Goal: Task Accomplishment & Management: Use online tool/utility

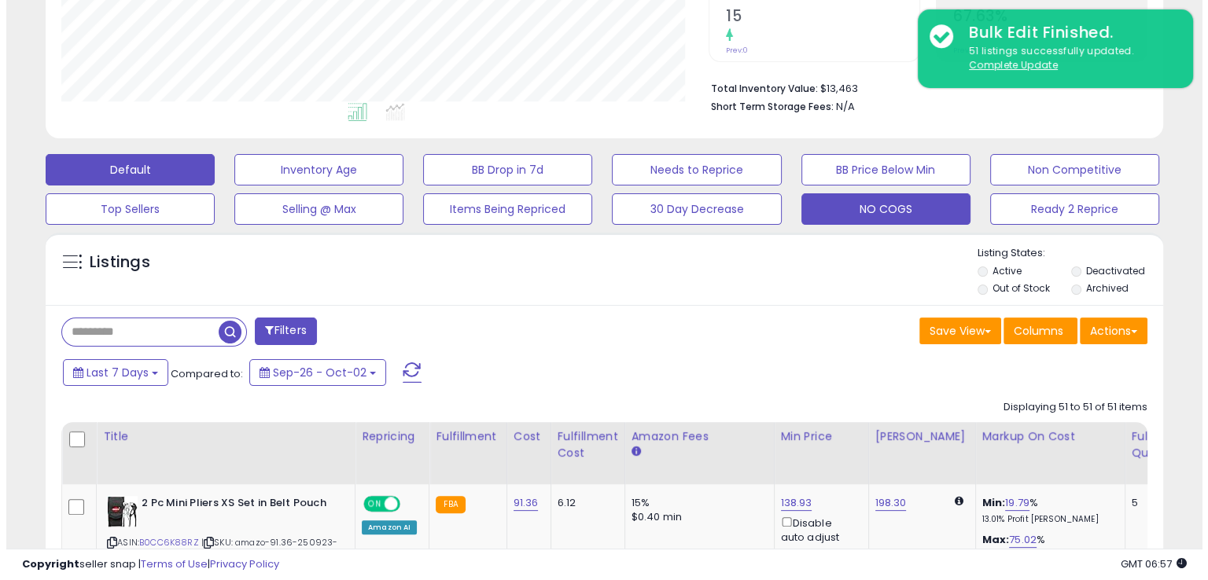
scroll to position [322, 646]
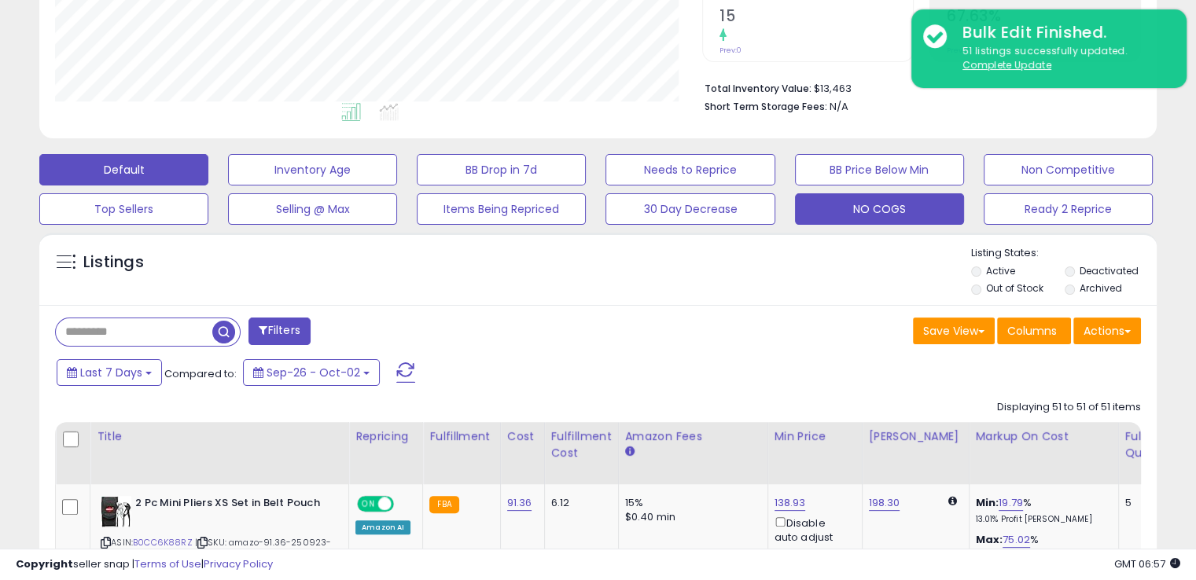
click at [843, 210] on button "NO COGS" at bounding box center [879, 208] width 169 height 31
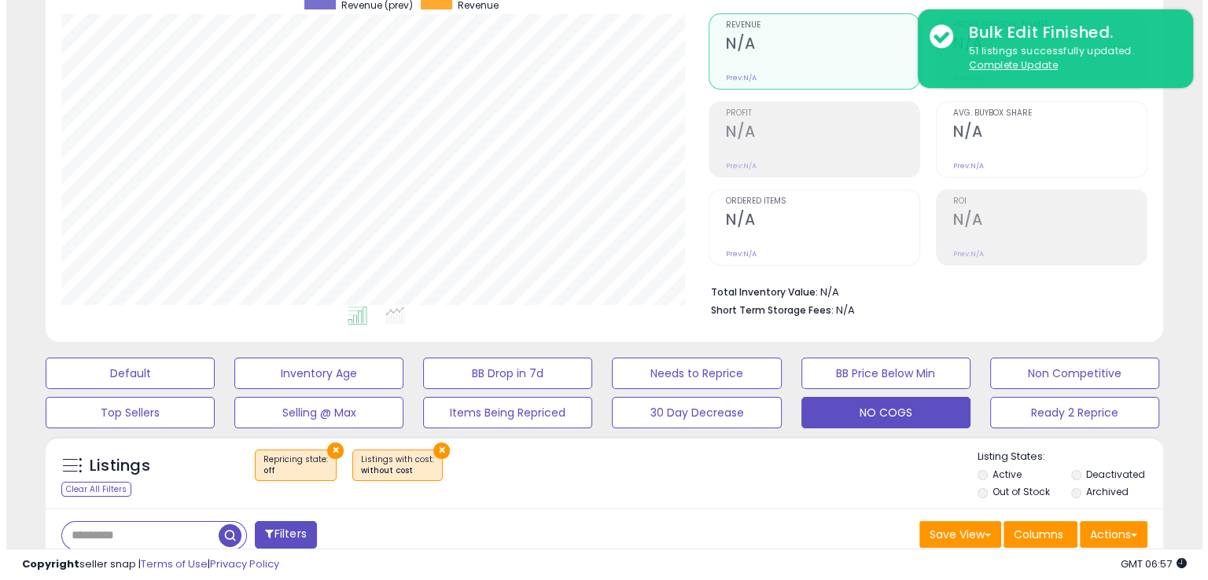
scroll to position [236, 0]
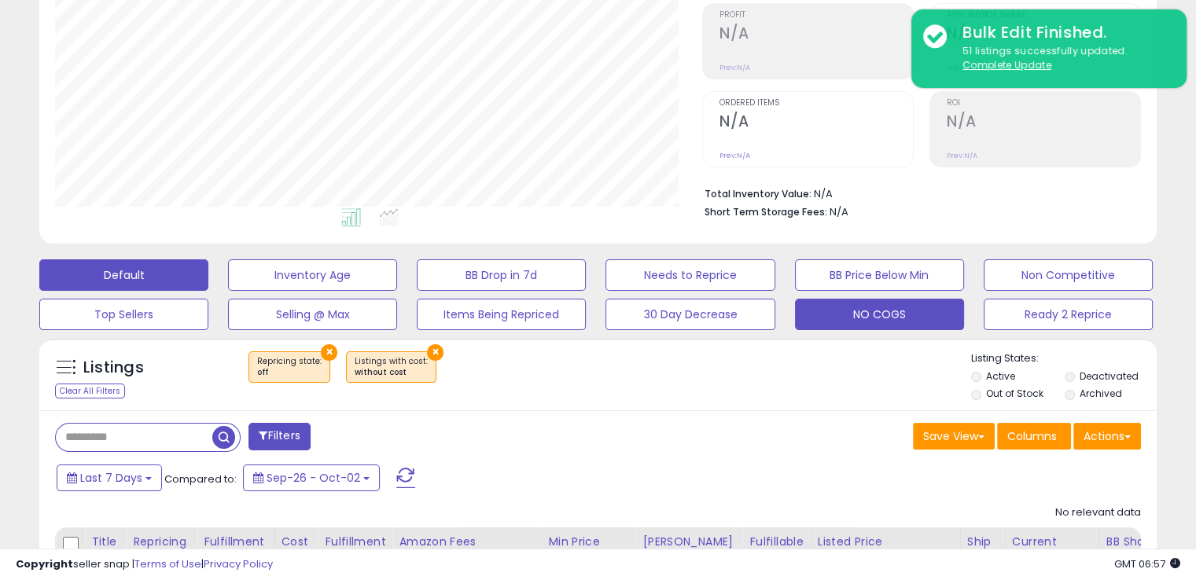
click at [171, 278] on button "Default" at bounding box center [123, 275] width 169 height 31
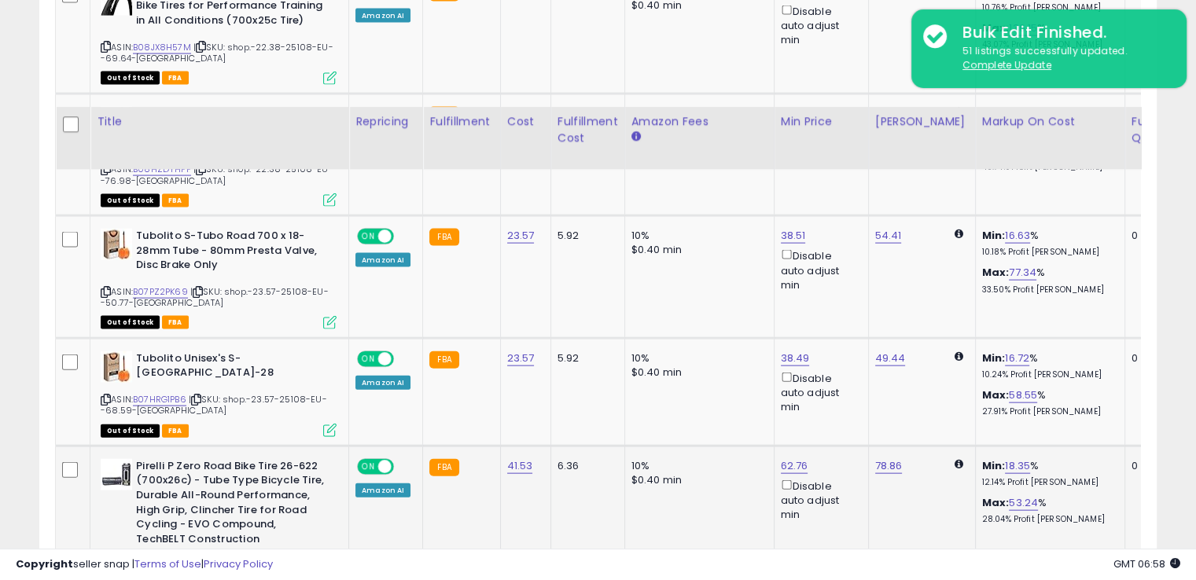
scroll to position [3514, 0]
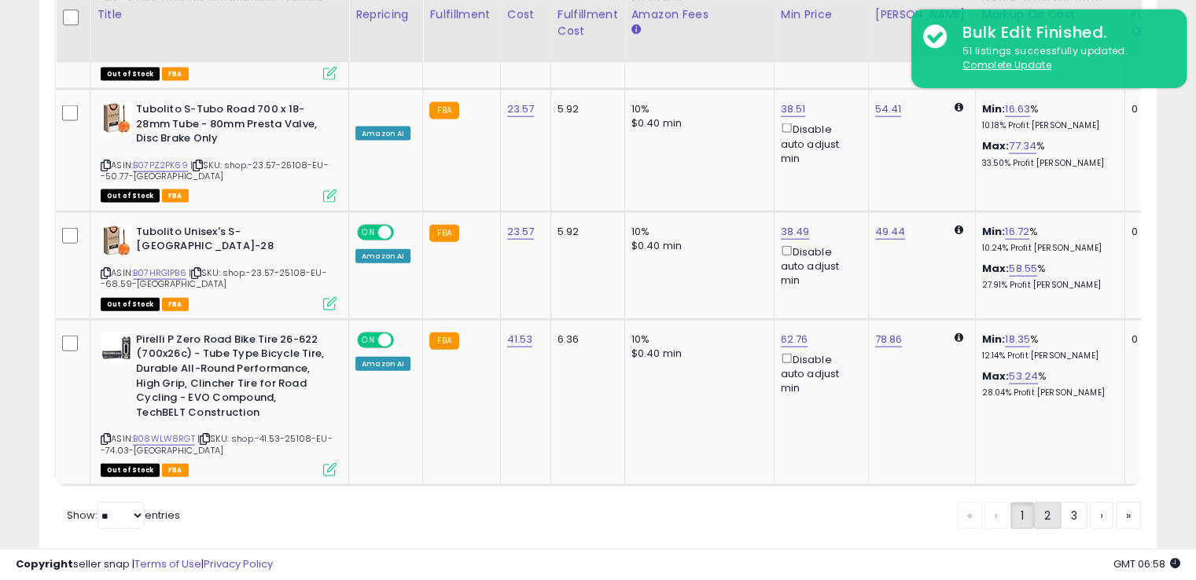
click at [1054, 502] on link "2" at bounding box center [1047, 515] width 27 height 27
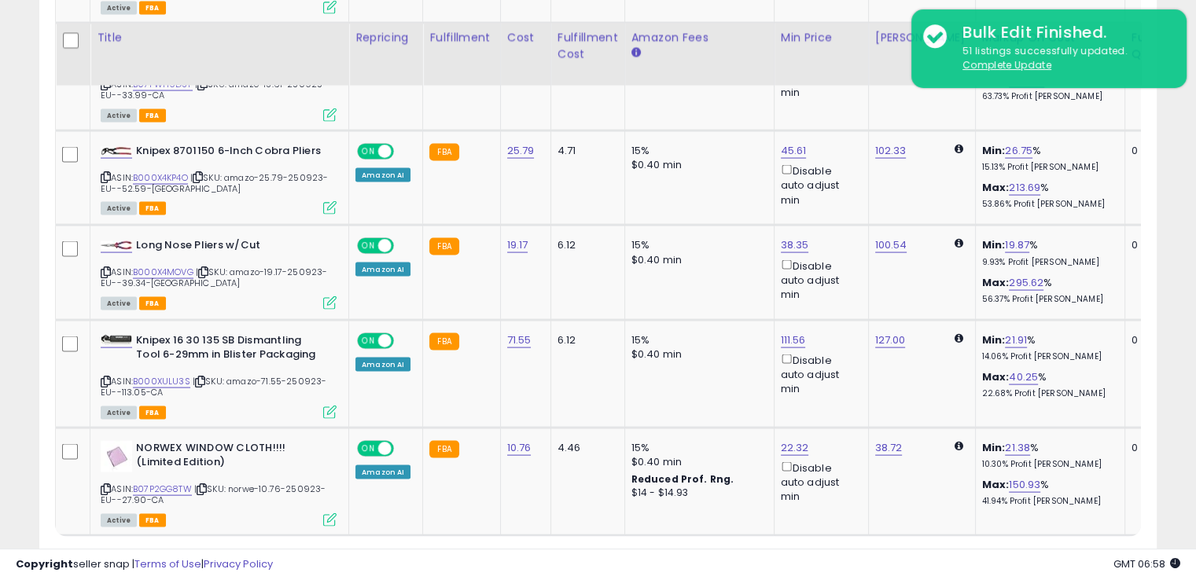
scroll to position [3266, 0]
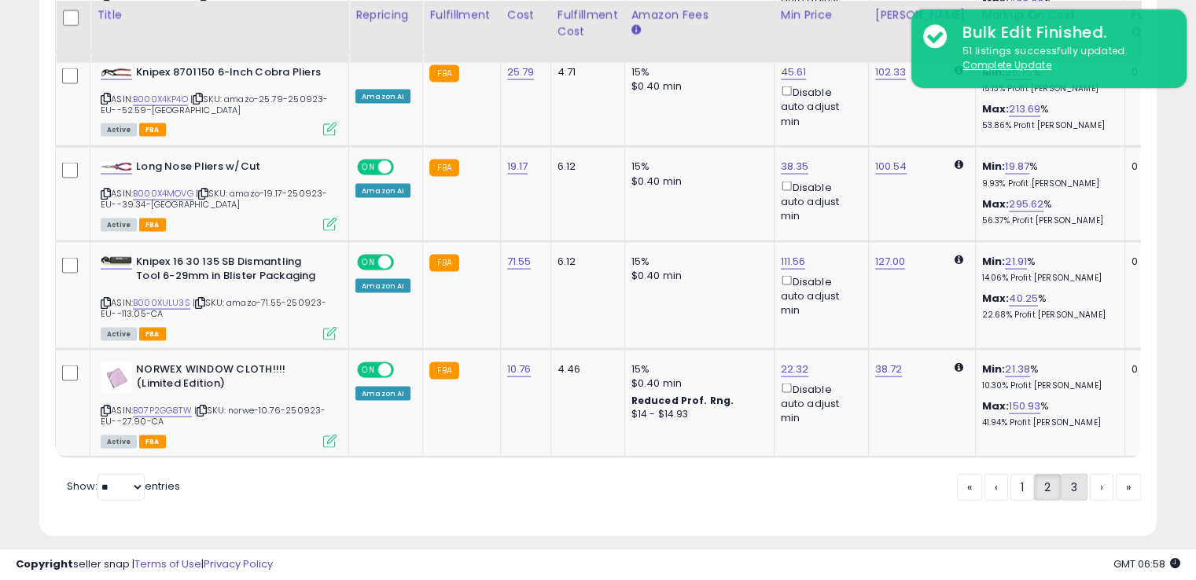
click at [1062, 475] on link "3" at bounding box center [1074, 487] width 27 height 27
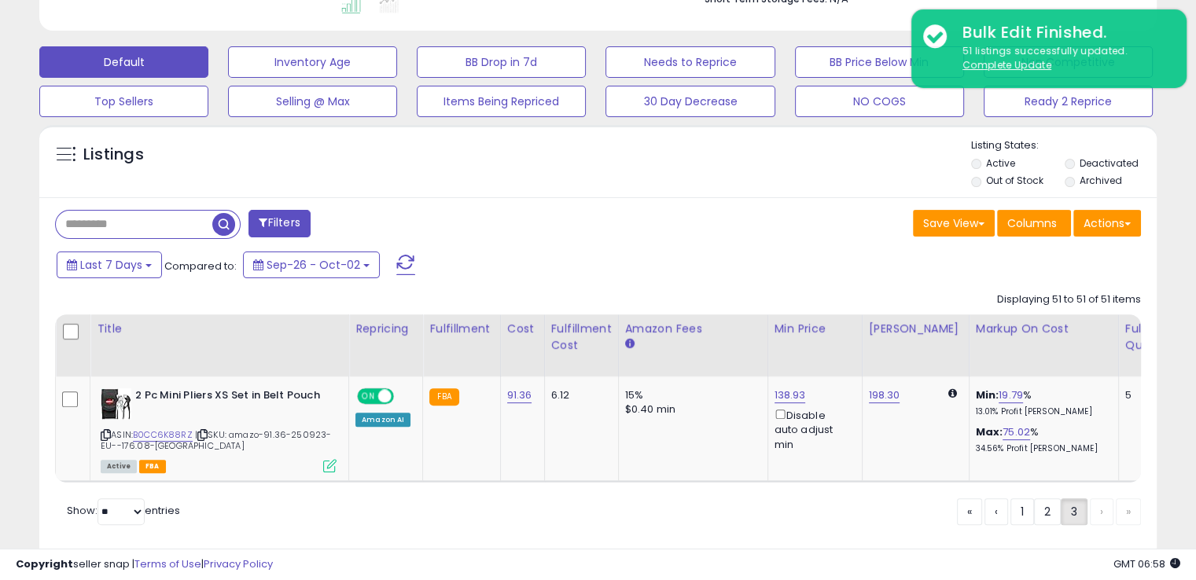
scroll to position [499, 0]
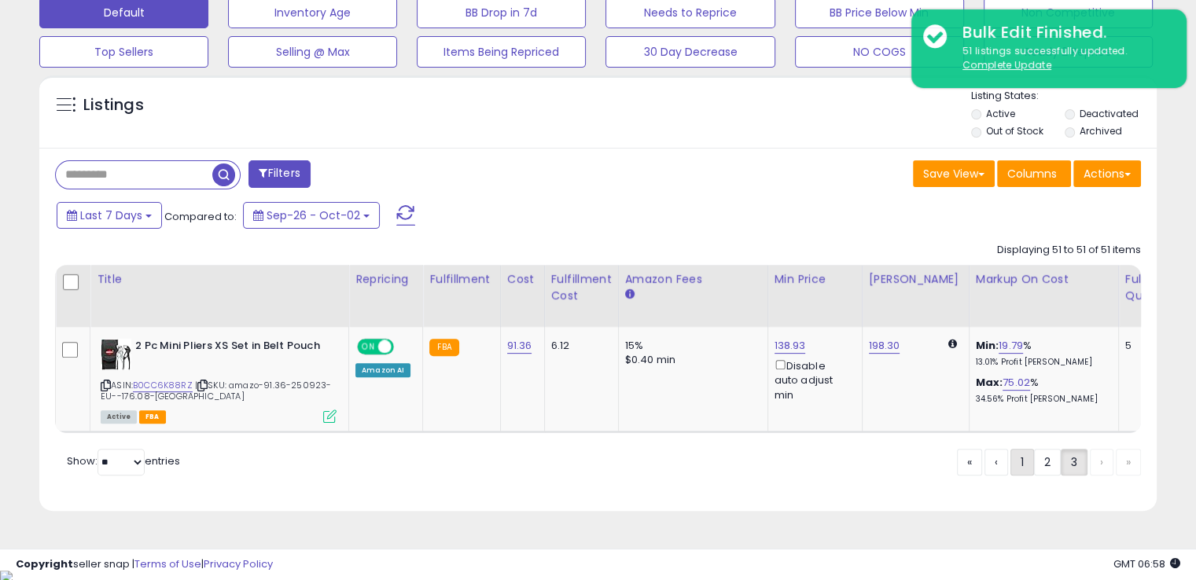
click at [1023, 468] on link "1" at bounding box center [1022, 462] width 24 height 27
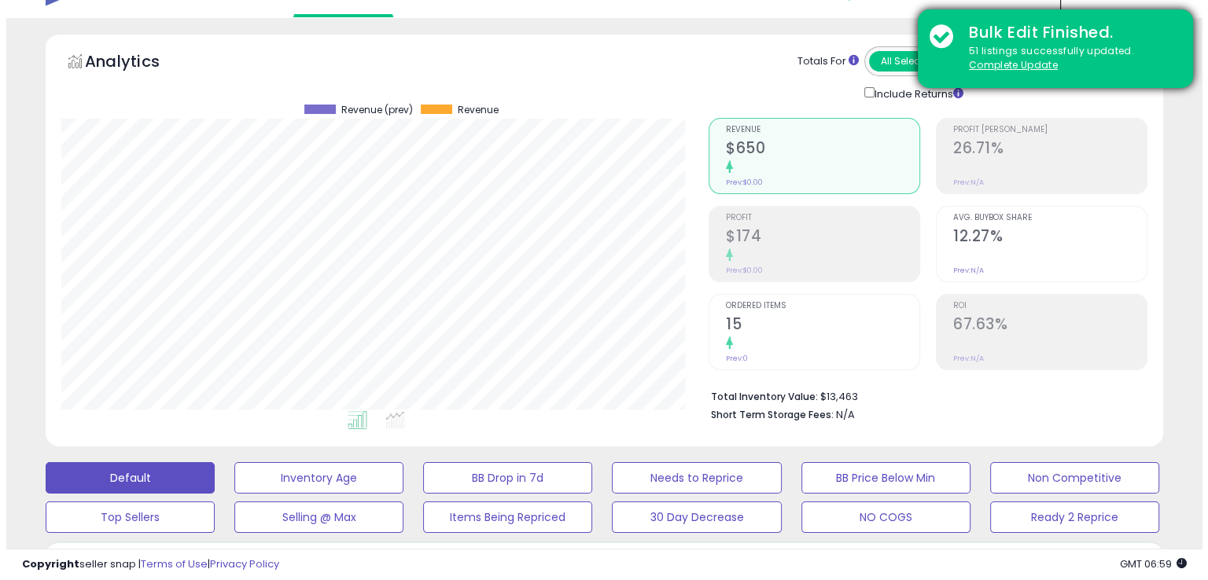
scroll to position [0, 0]
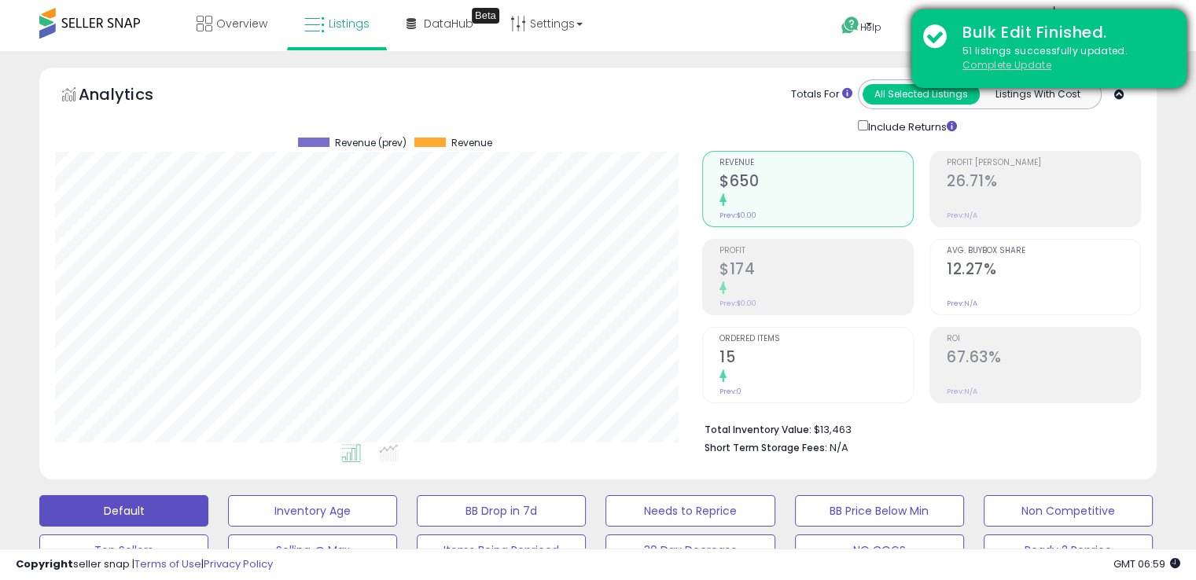
click at [1029, 70] on u "Complete Update" at bounding box center [1007, 64] width 89 height 13
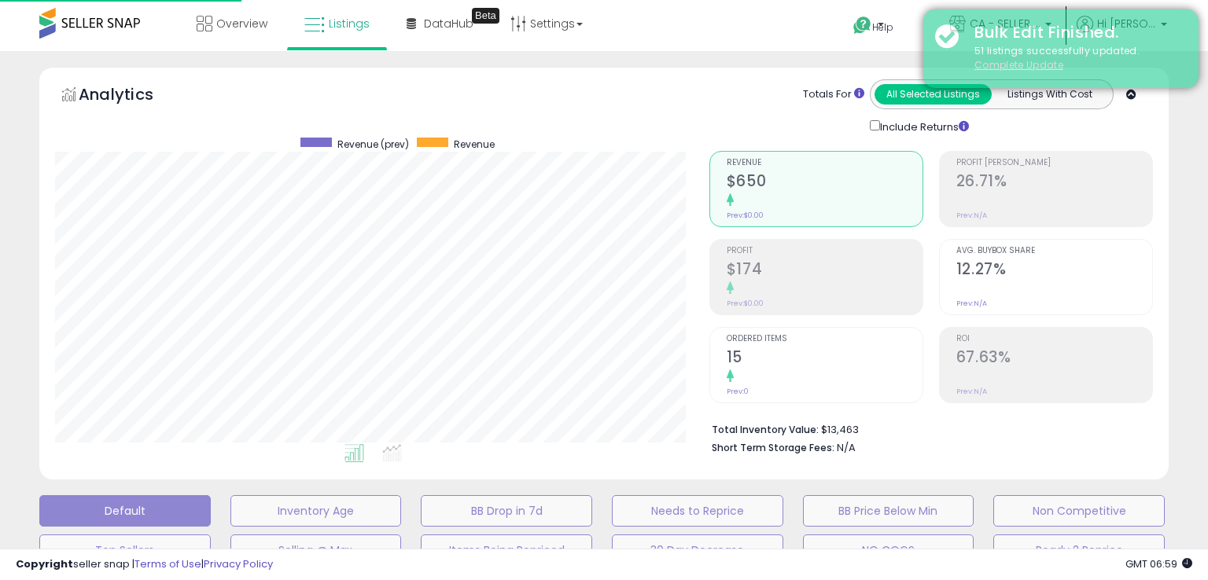
click at [999, 67] on u "Complete Update" at bounding box center [1018, 64] width 89 height 13
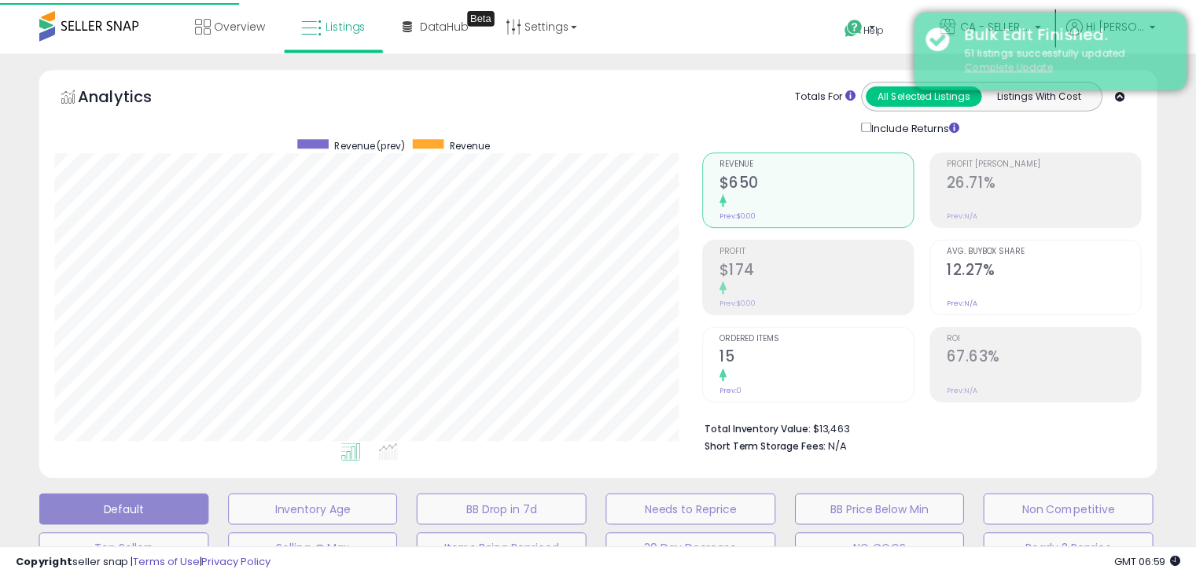
scroll to position [322, 654]
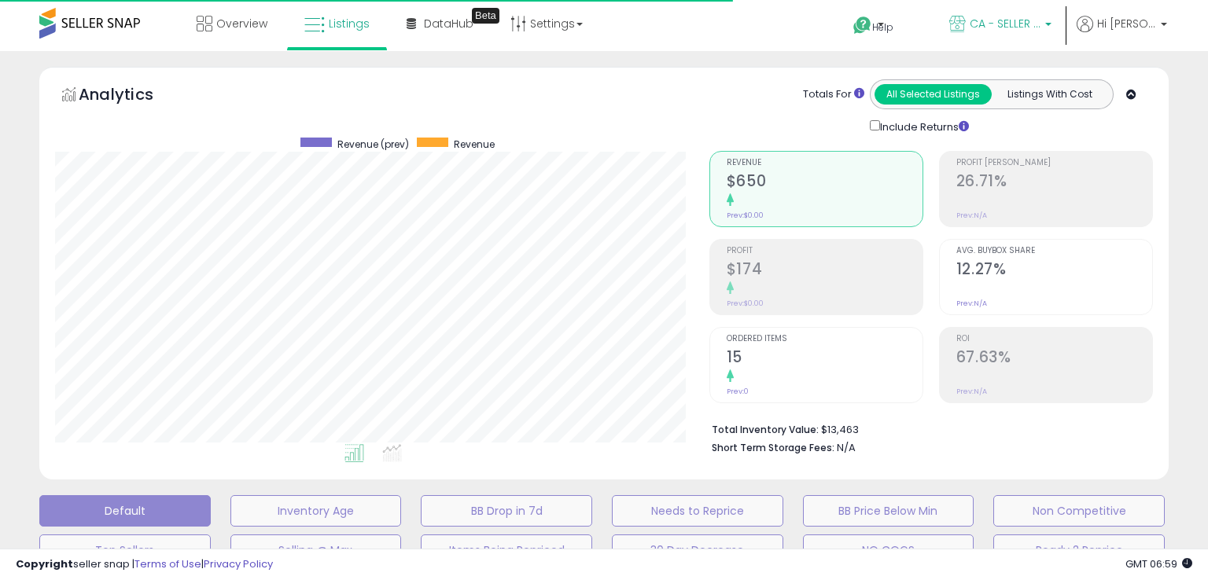
click at [1006, 33] on p "CA - SELLER EXCELLENCE" at bounding box center [1000, 26] width 102 height 20
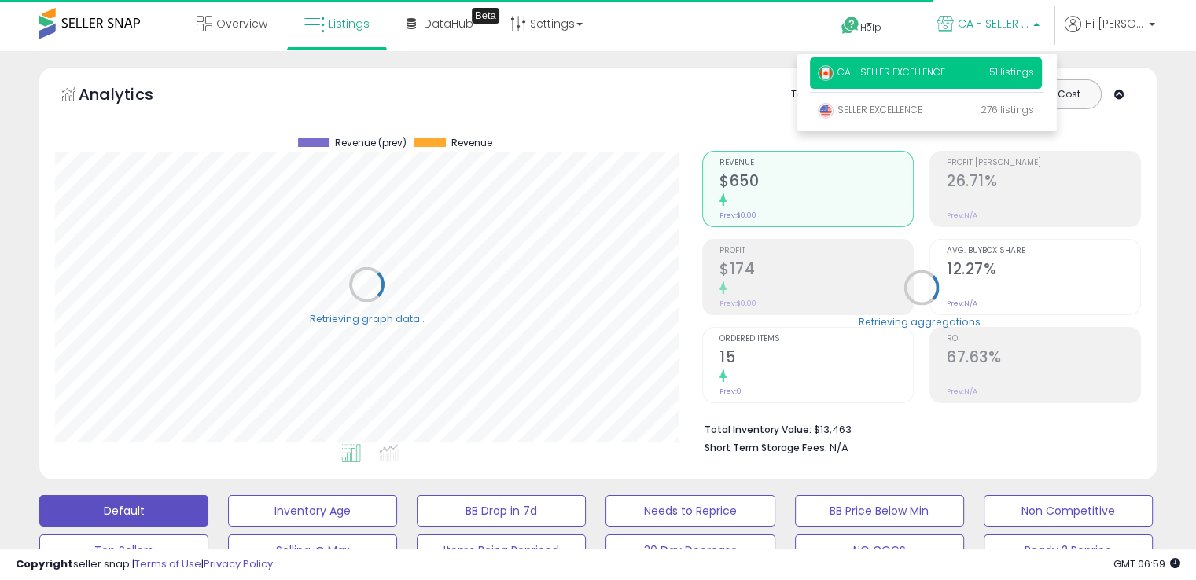
scroll to position [786048, 785723]
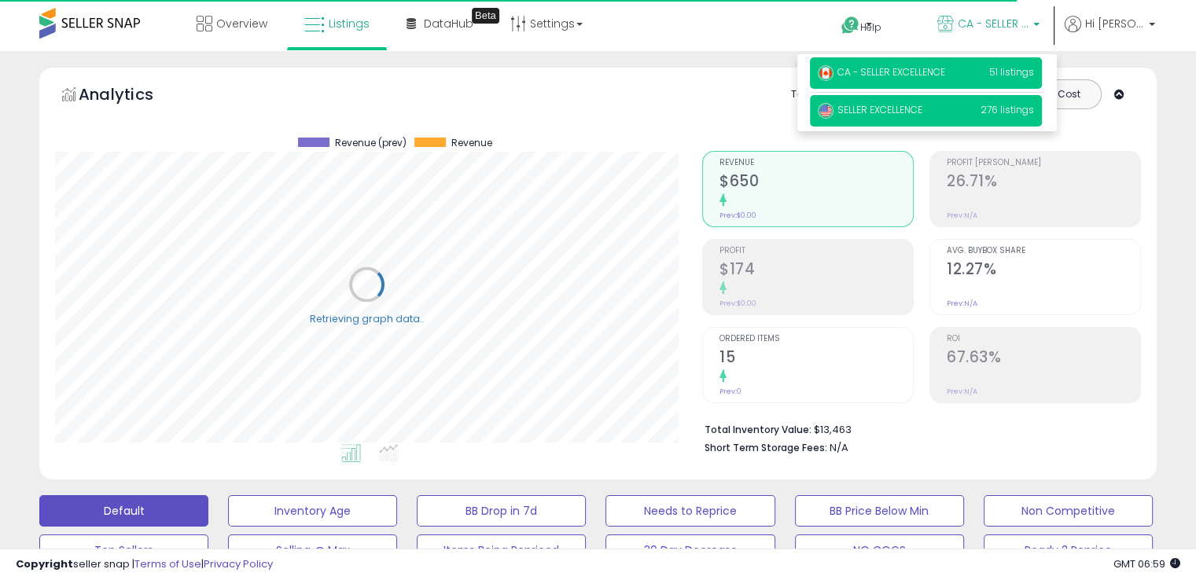
click at [935, 103] on p "SELLER EXCELLENCE 276 listings" at bounding box center [926, 110] width 232 height 31
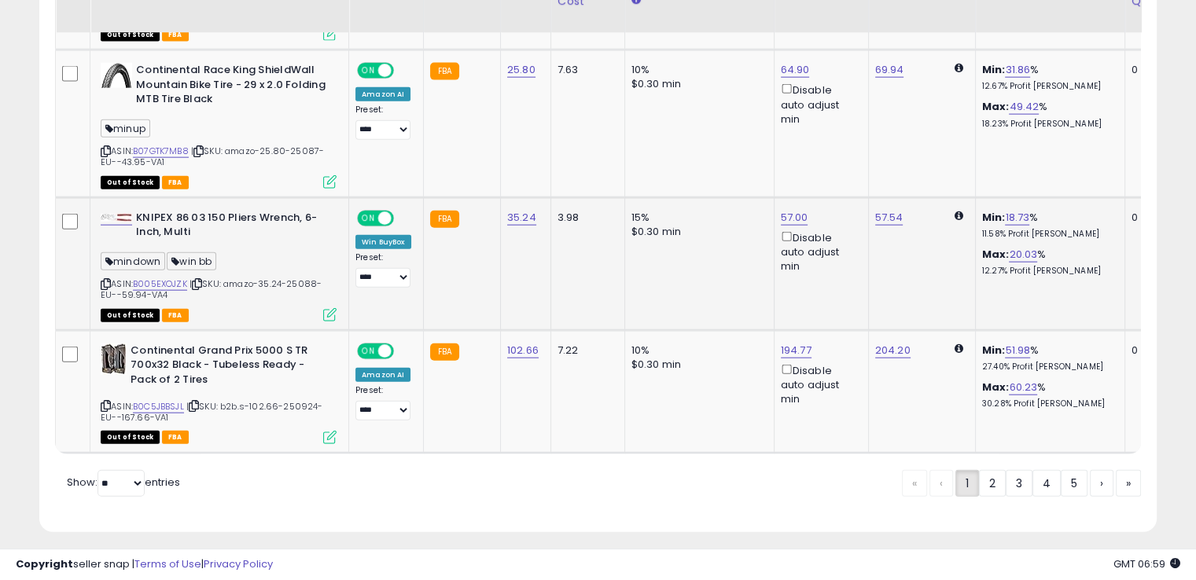
scroll to position [3664, 0]
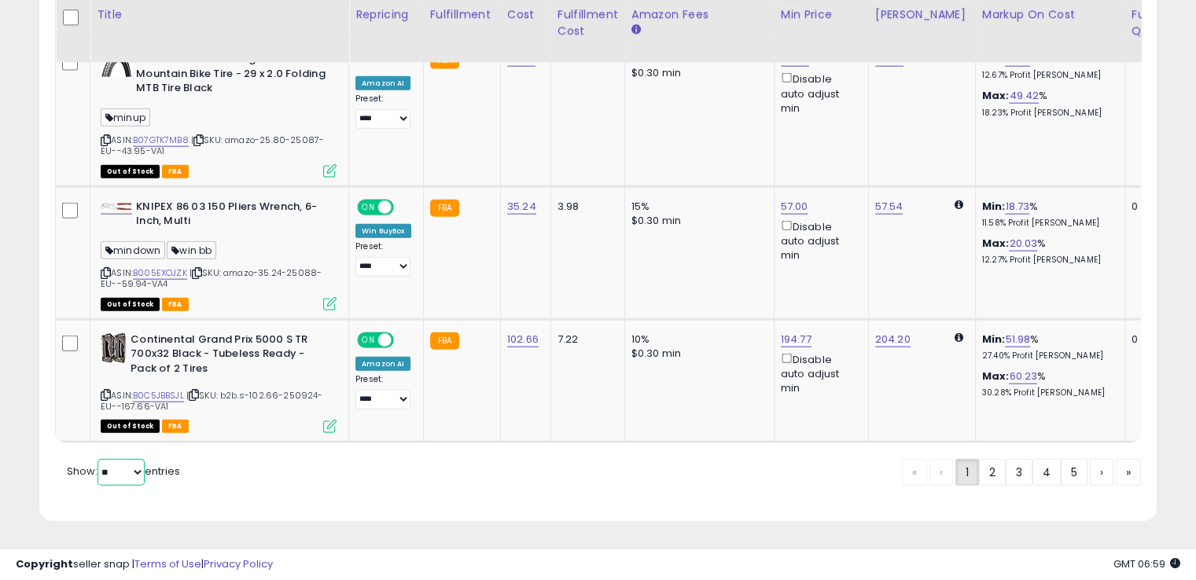
click at [135, 468] on select "** **" at bounding box center [121, 472] width 47 height 27
select select "**"
click at [99, 459] on select "** **" at bounding box center [121, 472] width 47 height 27
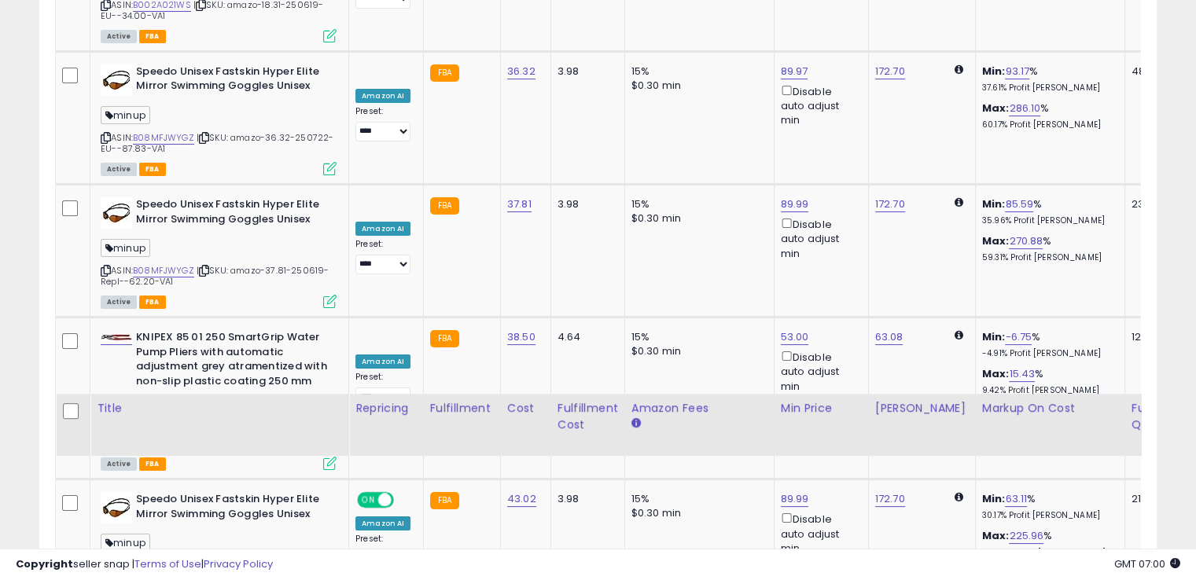
scroll to position [7150, 0]
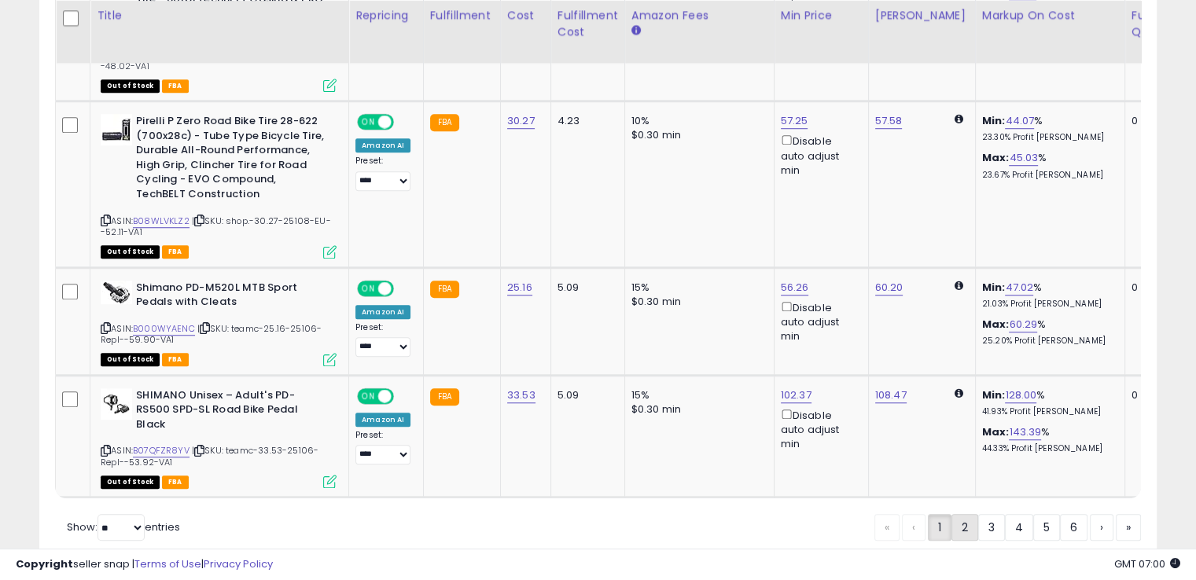
click at [966, 514] on link "2" at bounding box center [965, 527] width 27 height 27
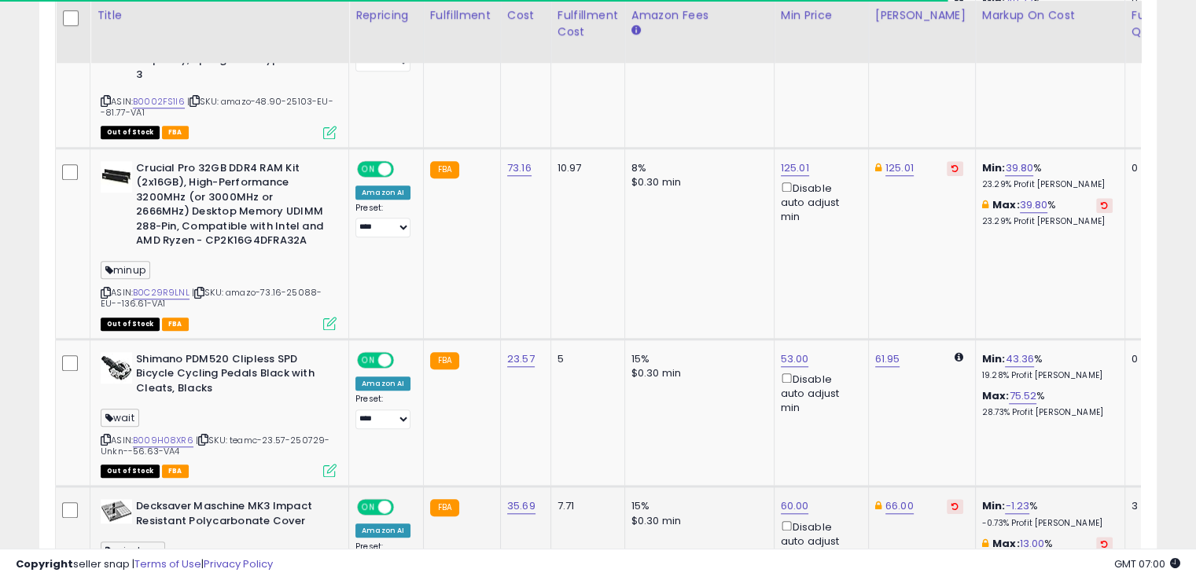
scroll to position [7445, 0]
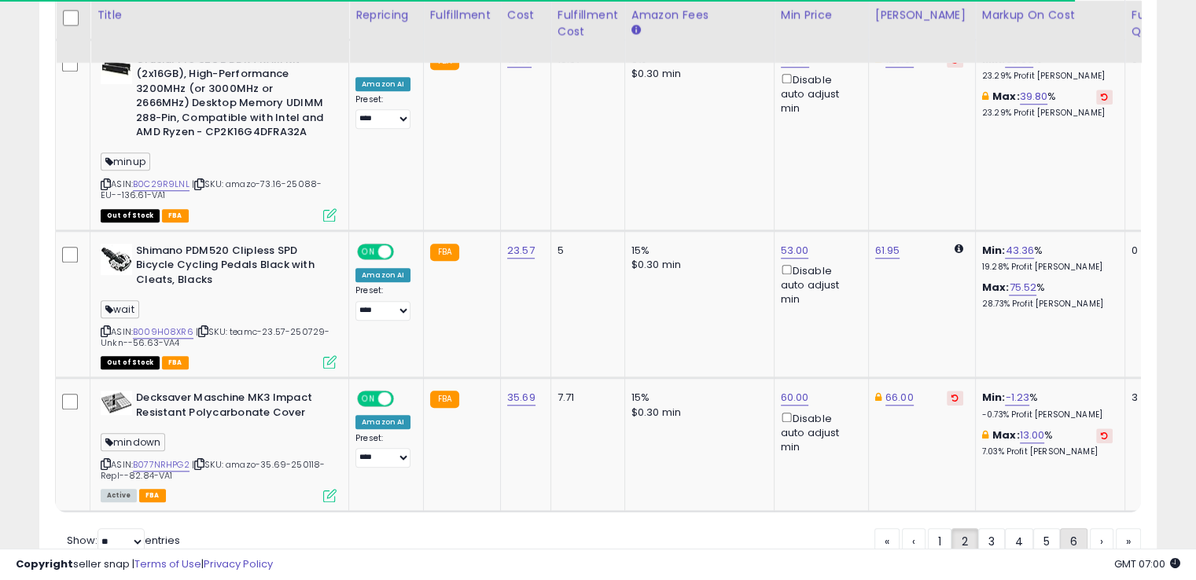
click at [1064, 528] on link "6" at bounding box center [1074, 541] width 28 height 27
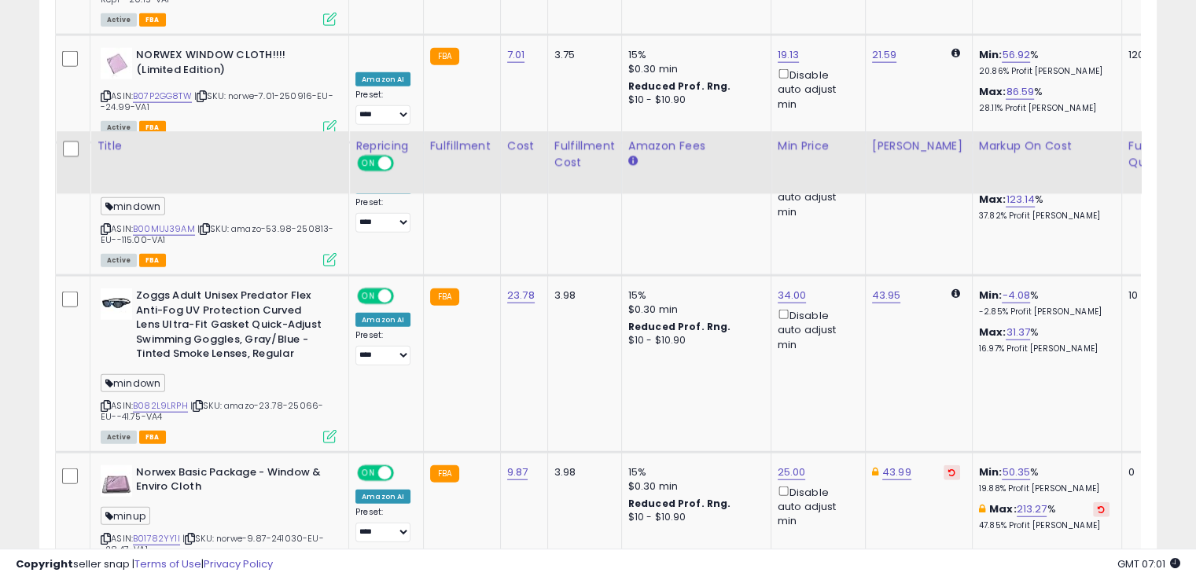
scroll to position [4017, 0]
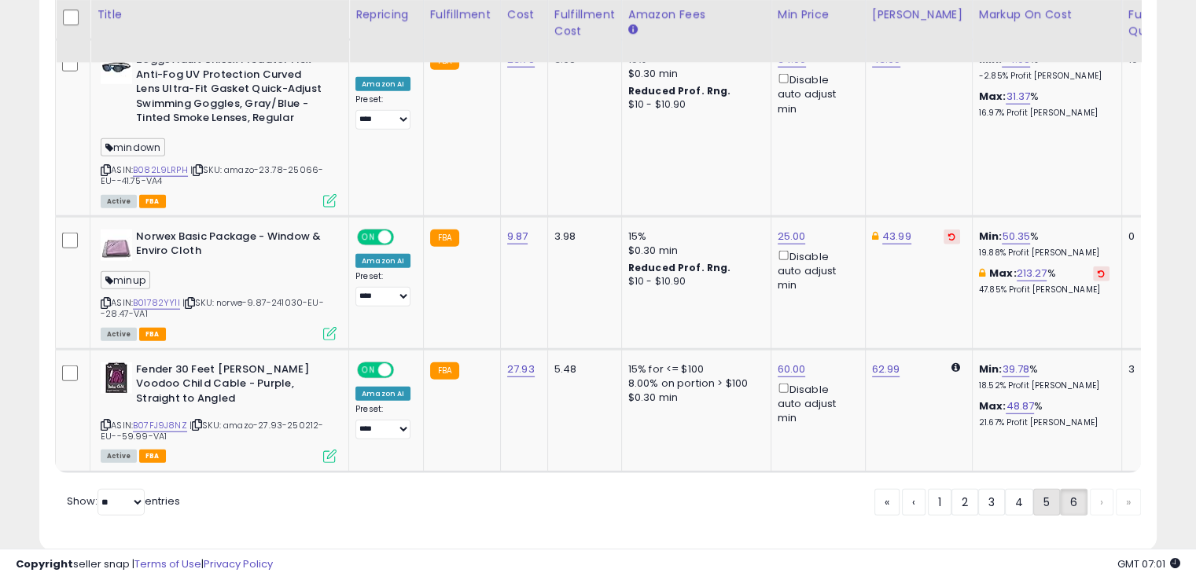
click at [1053, 489] on link "5" at bounding box center [1046, 502] width 27 height 27
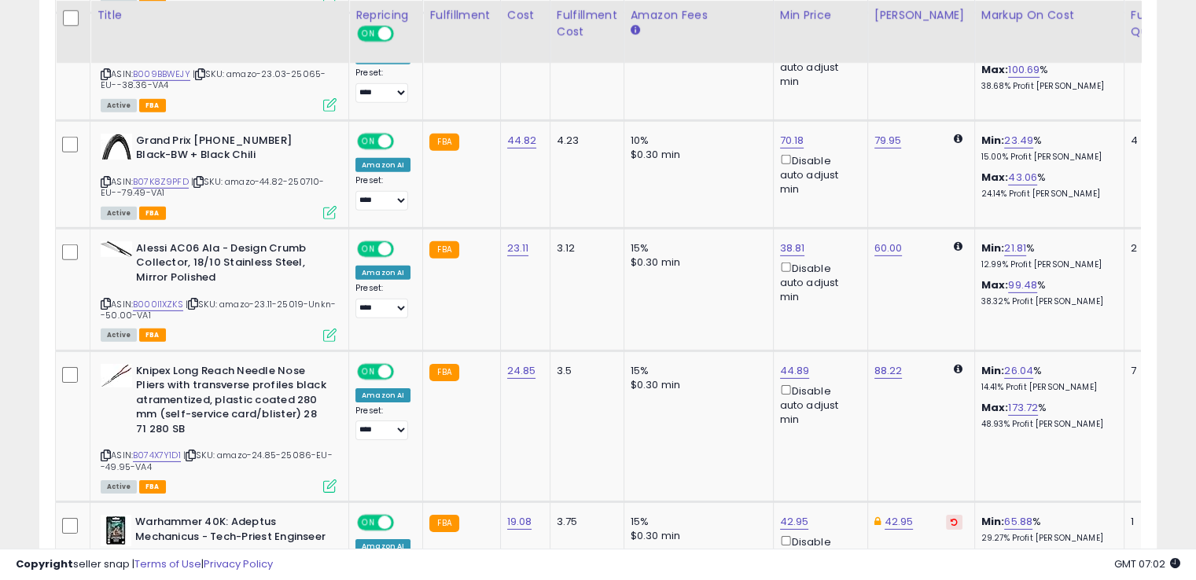
scroll to position [5112, 0]
